Goal: Task Accomplishment & Management: Use online tool/utility

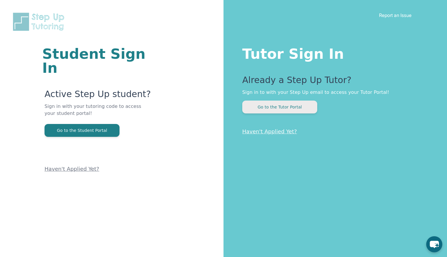
click at [283, 106] on button "Go to the Tutor Portal" at bounding box center [279, 107] width 75 height 13
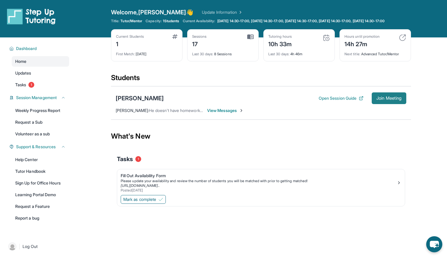
click at [384, 100] on span "Join Meeting" at bounding box center [388, 99] width 25 height 4
click at [23, 88] on span "Tasks" at bounding box center [20, 85] width 11 height 6
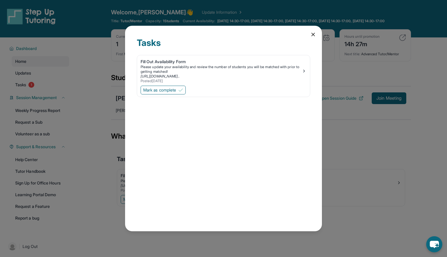
click at [314, 34] on icon at bounding box center [313, 35] width 6 height 6
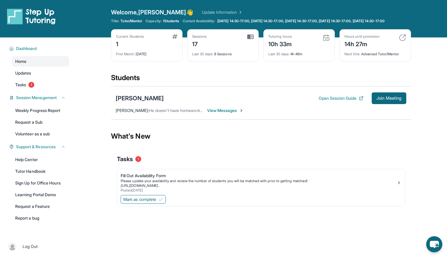
click at [226, 114] on span "View Messages" at bounding box center [225, 111] width 37 height 6
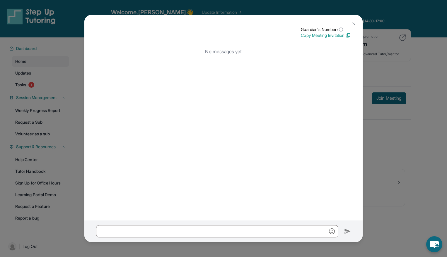
click at [354, 23] on img at bounding box center [353, 23] width 5 height 5
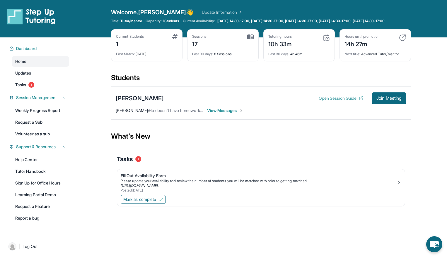
click at [336, 101] on button "Open Session Guide" at bounding box center [341, 98] width 45 height 6
click at [384, 100] on span "Join Meeting" at bounding box center [388, 99] width 25 height 4
